Goal: Task Accomplishment & Management: Manage account settings

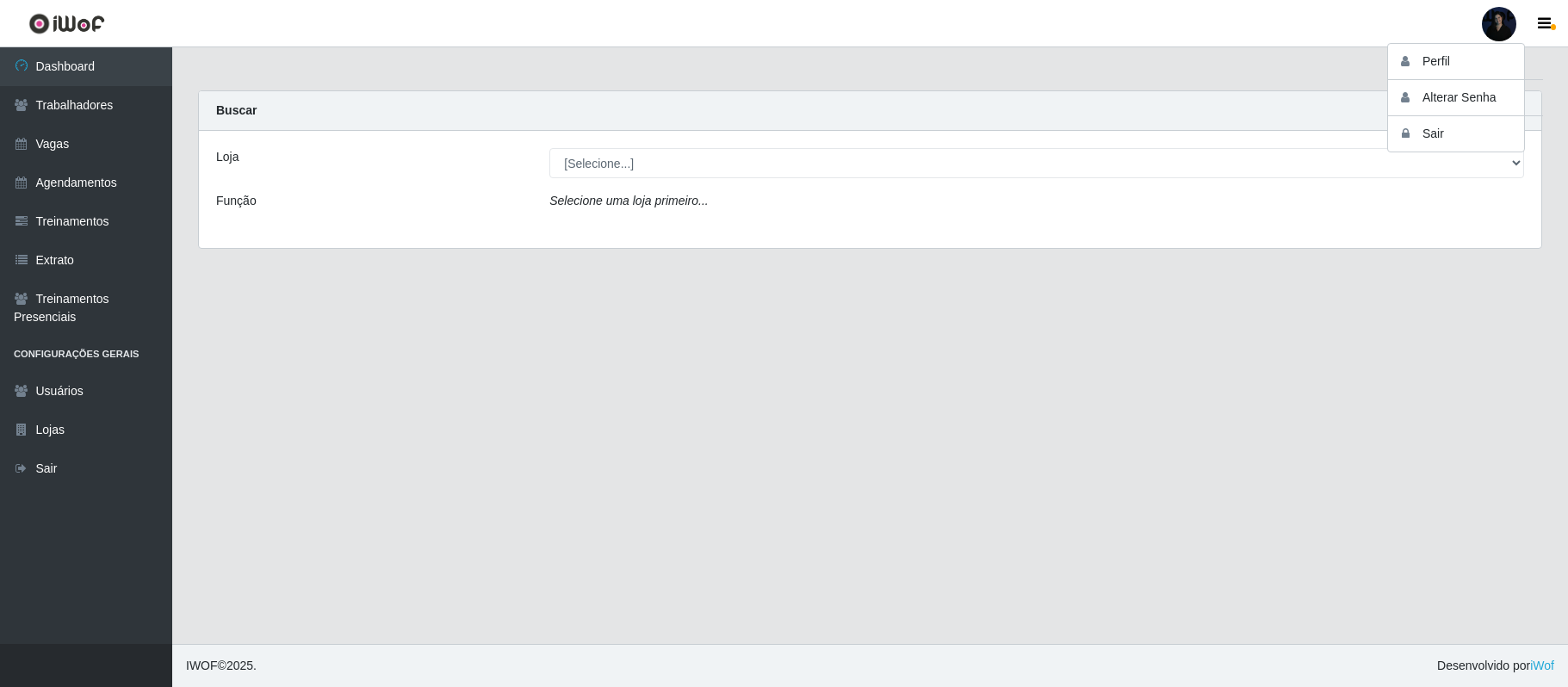
click at [1424, 138] on button "Sair" at bounding box center [1465, 133] width 155 height 35
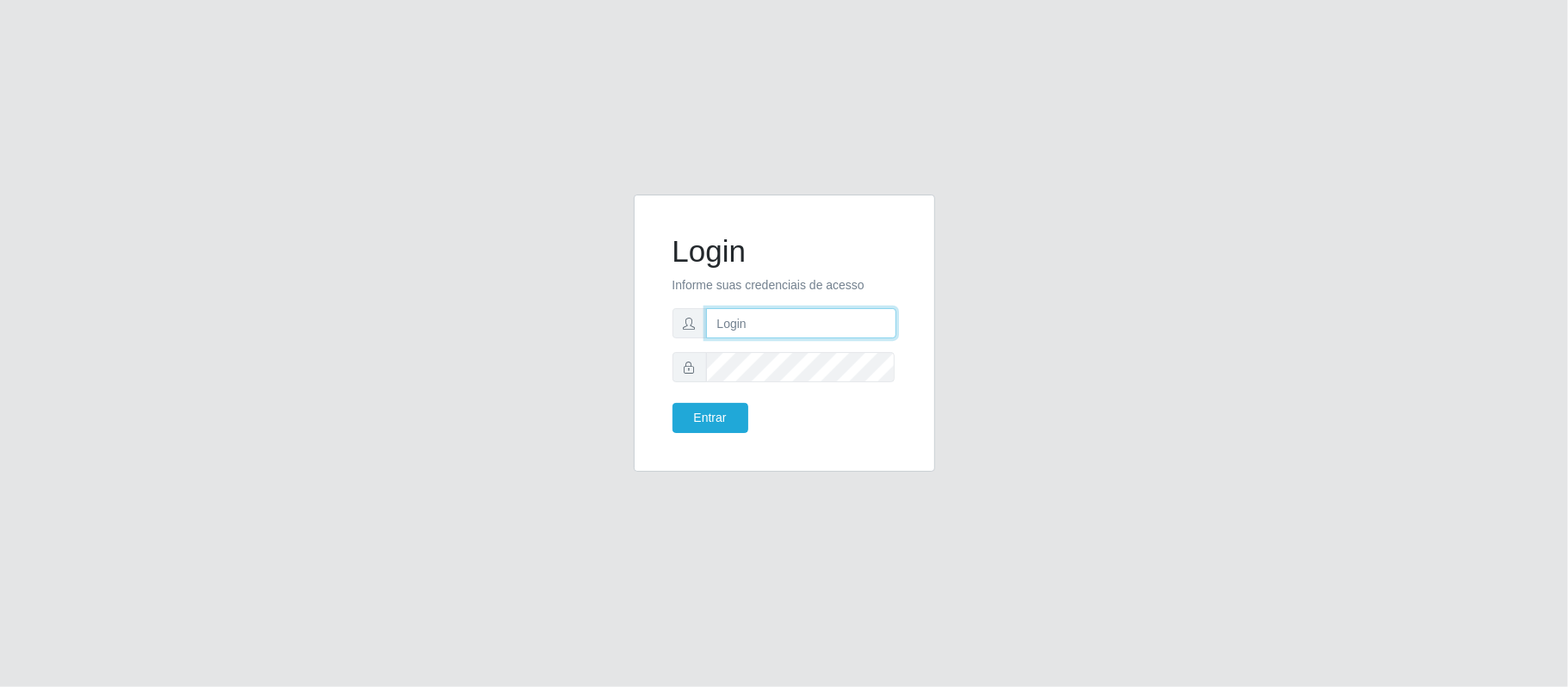
type input "[EMAIL_ADDRESS][DOMAIN_NAME]"
